Goal: Information Seeking & Learning: Learn about a topic

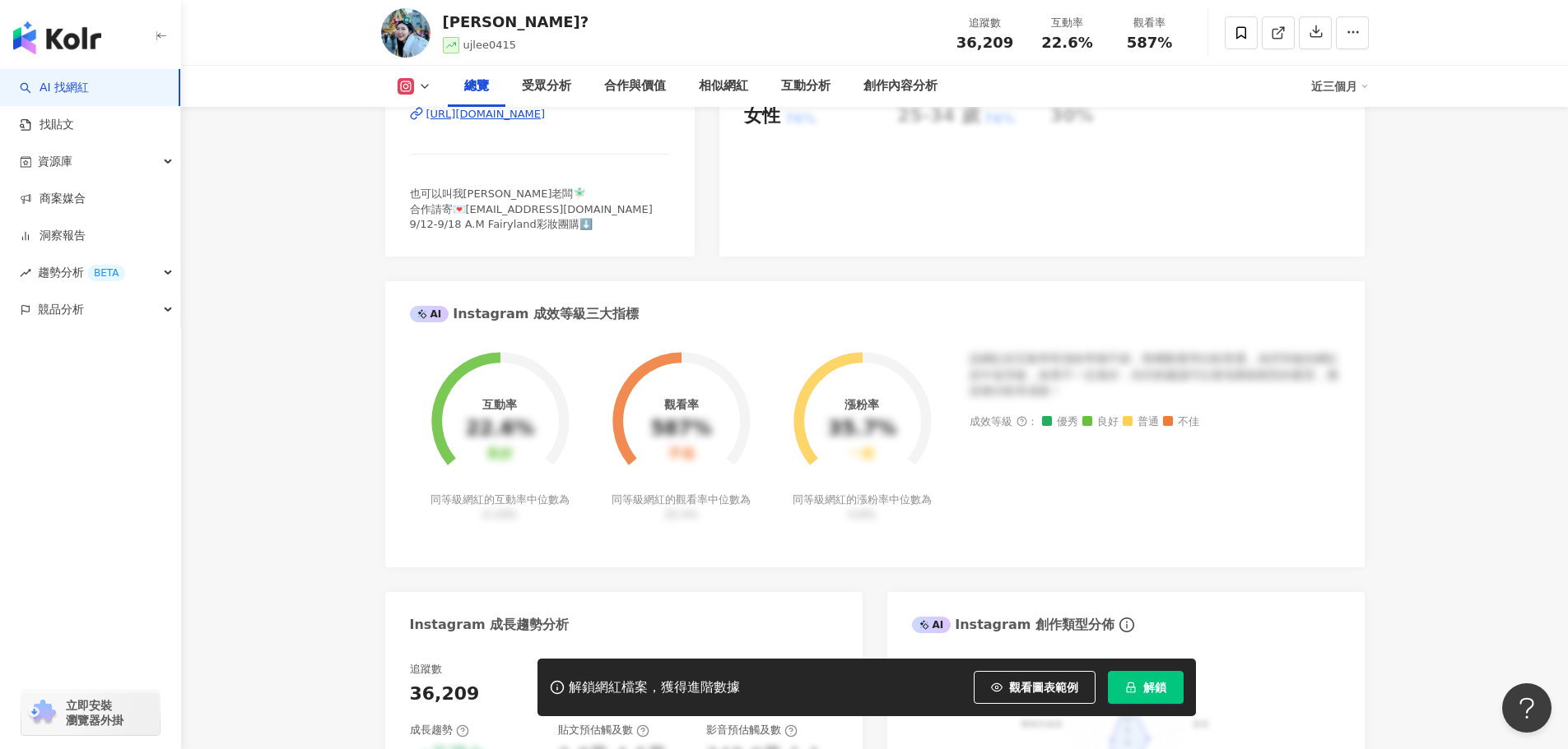
drag, startPoint x: 1364, startPoint y: 285, endPoint x: 1358, endPoint y: 154, distance: 131.1
click at [1124, 679] on button "解鎖" at bounding box center [1145, 687] width 76 height 33
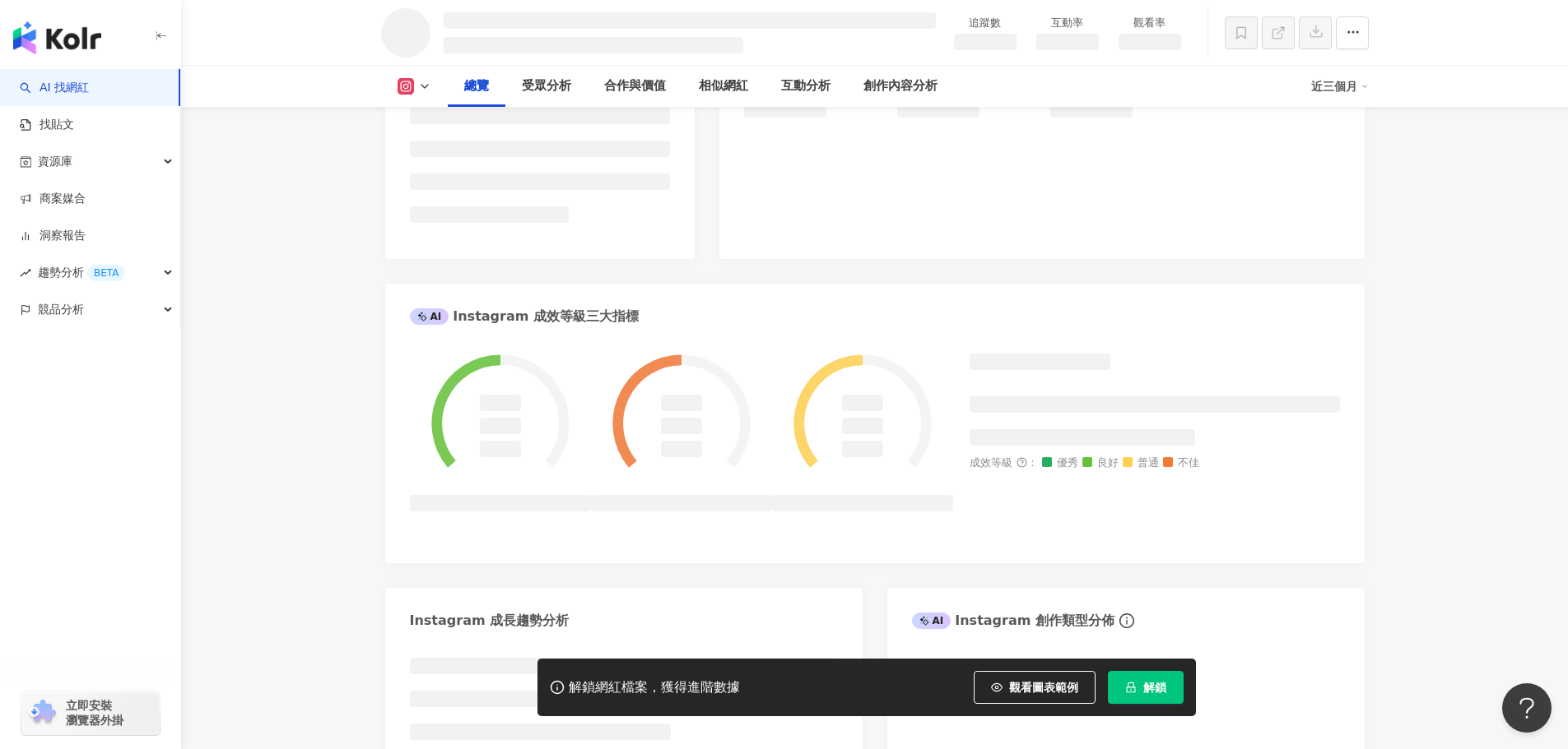
scroll to position [413, 0]
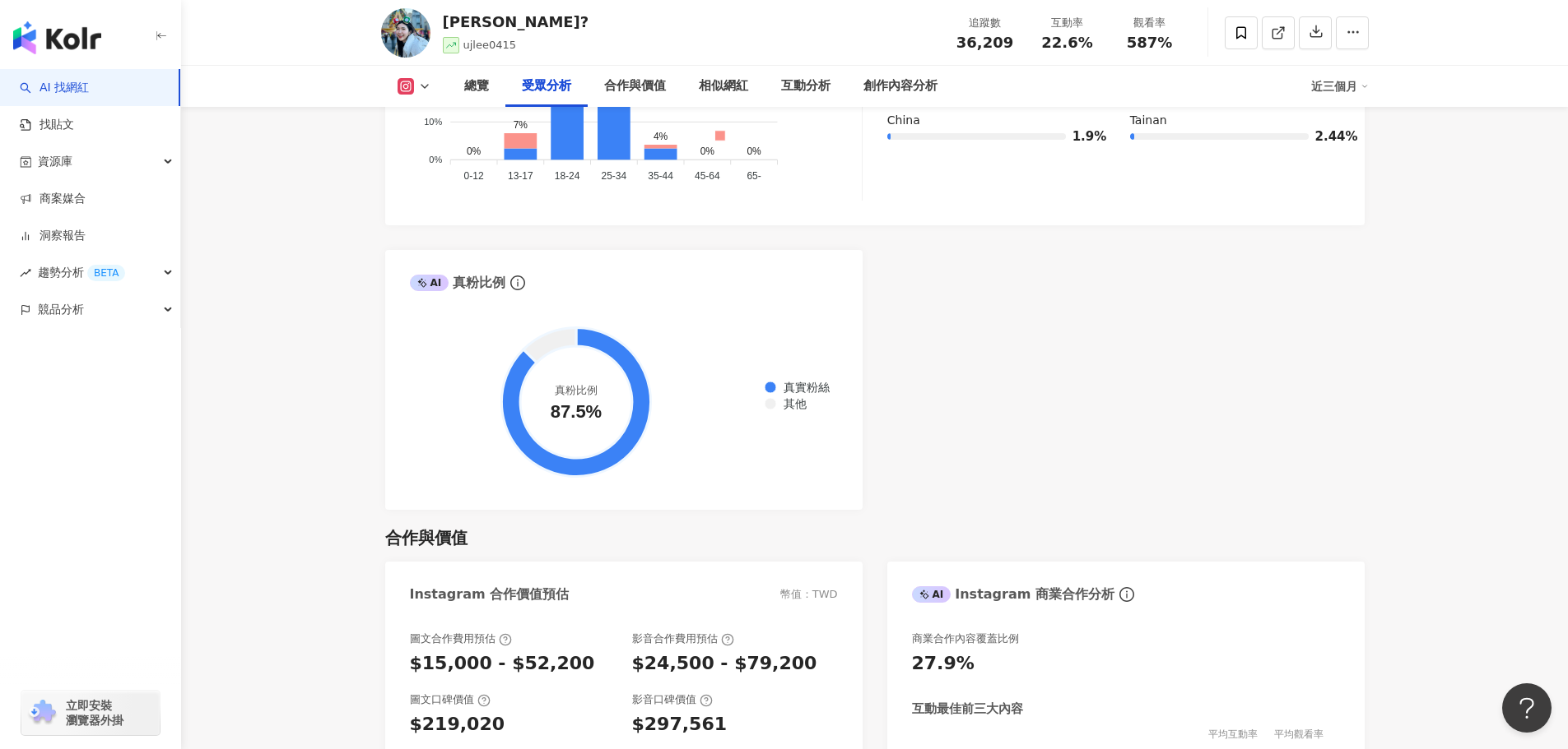
scroll to position [1810, 0]
